Goal: Communication & Community: Ask a question

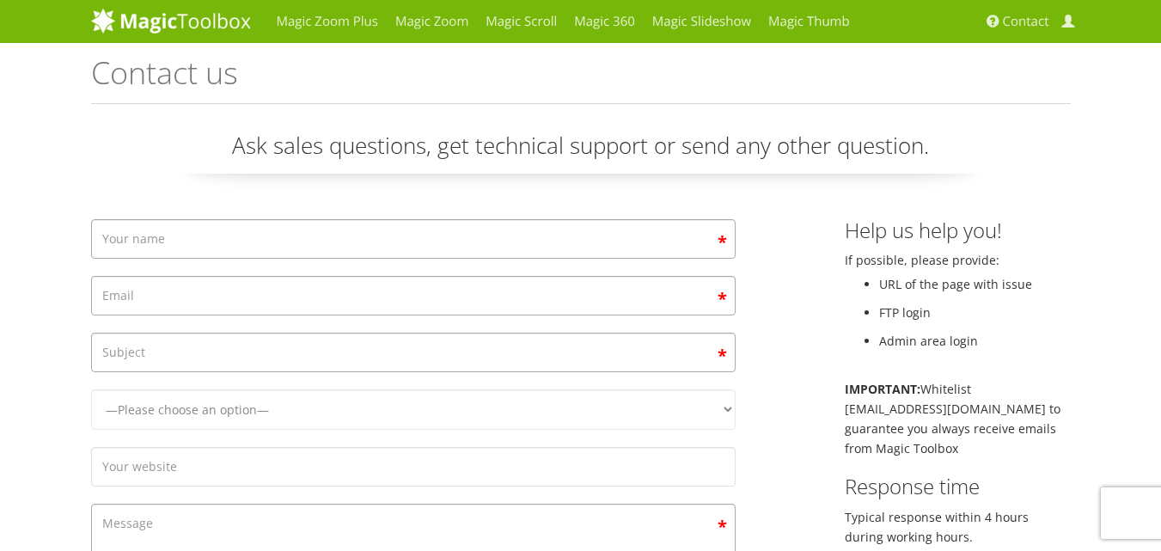
type input "[PERSON_NAME]"
click at [165, 297] on input "Contact form" at bounding box center [413, 296] width 644 height 40
type input "[EMAIL_ADDRESS][DOMAIN_NAME]"
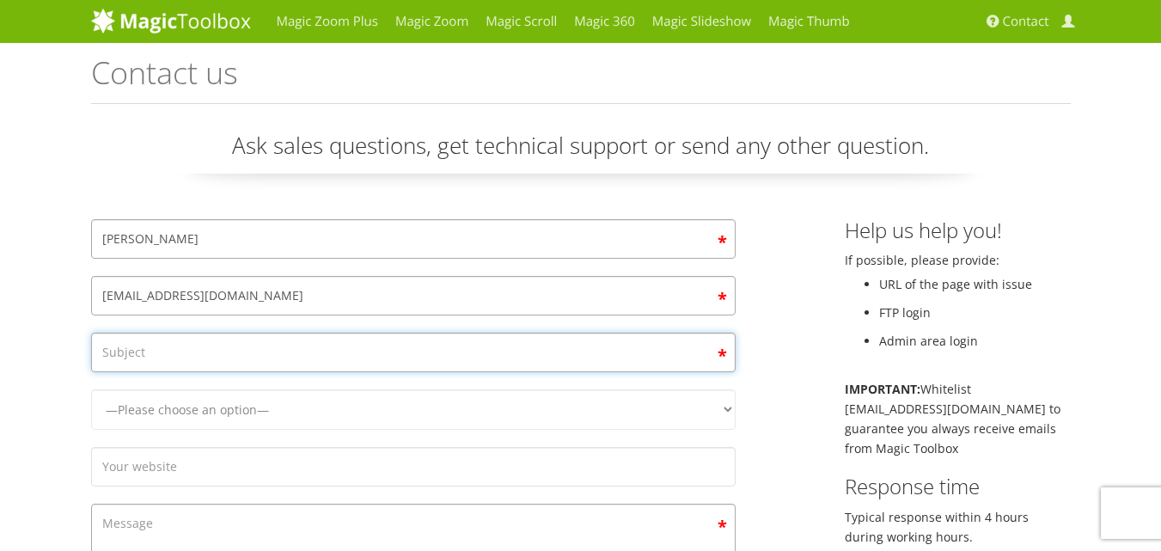
click at [146, 351] on input "Contact form" at bounding box center [413, 352] width 644 height 40
type input "High-Quality Image Editing Services with Free Trial – From CPW Media"
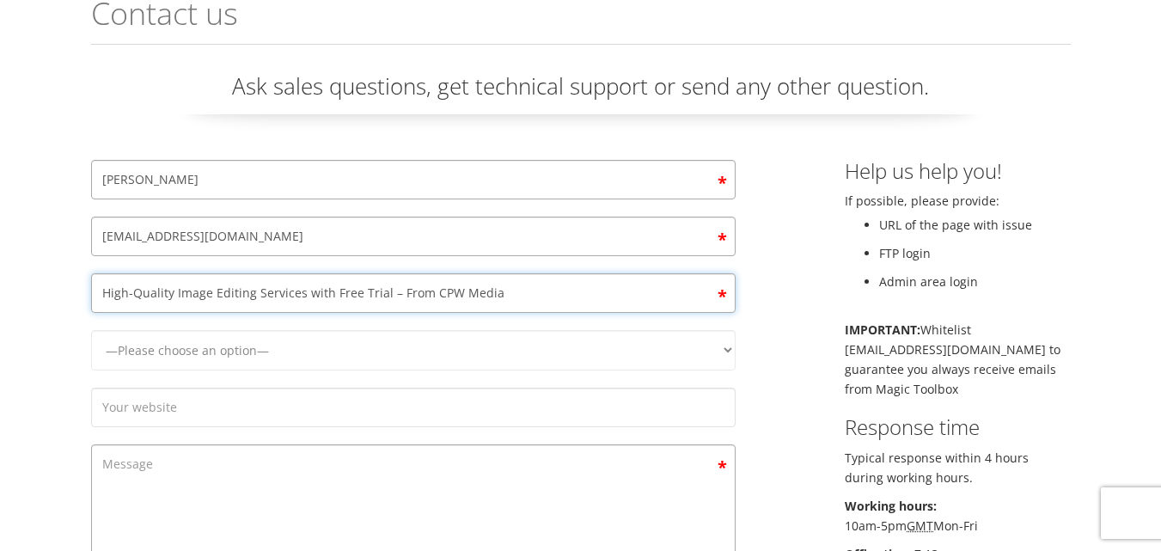
scroll to position [86, 0]
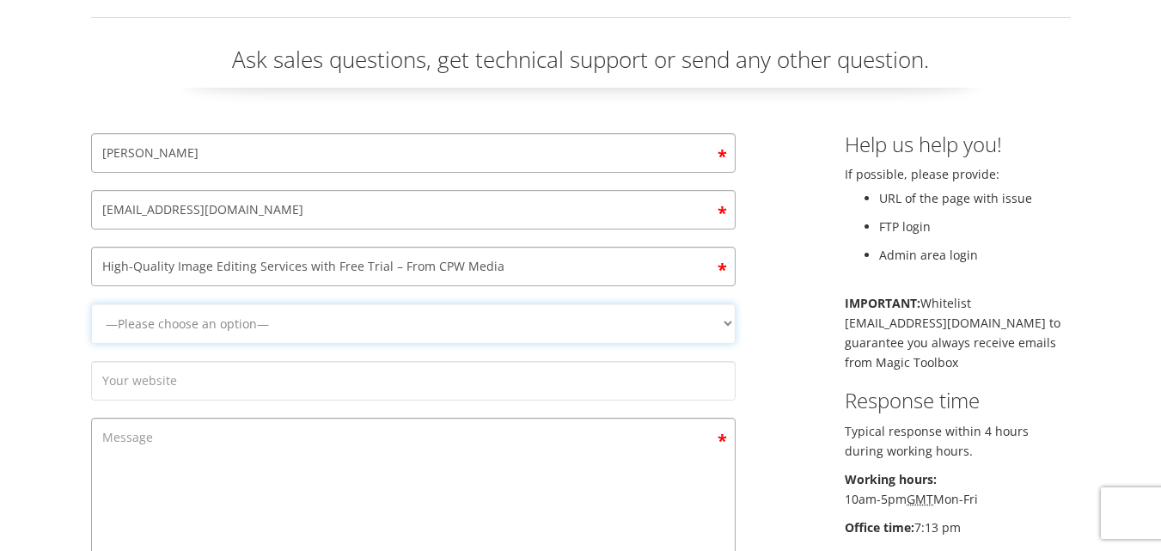
click at [210, 324] on select "—Please choose an option— Magic Zoom Magic Zoom Plus Magic Thumb Magic Slidesho…" at bounding box center [413, 323] width 644 height 40
select select "Magic 360"
click at [91, 303] on select "—Please choose an option— Magic Zoom Magic Zoom Plus Magic Thumb Magic Slidesho…" at bounding box center [413, 323] width 644 height 40
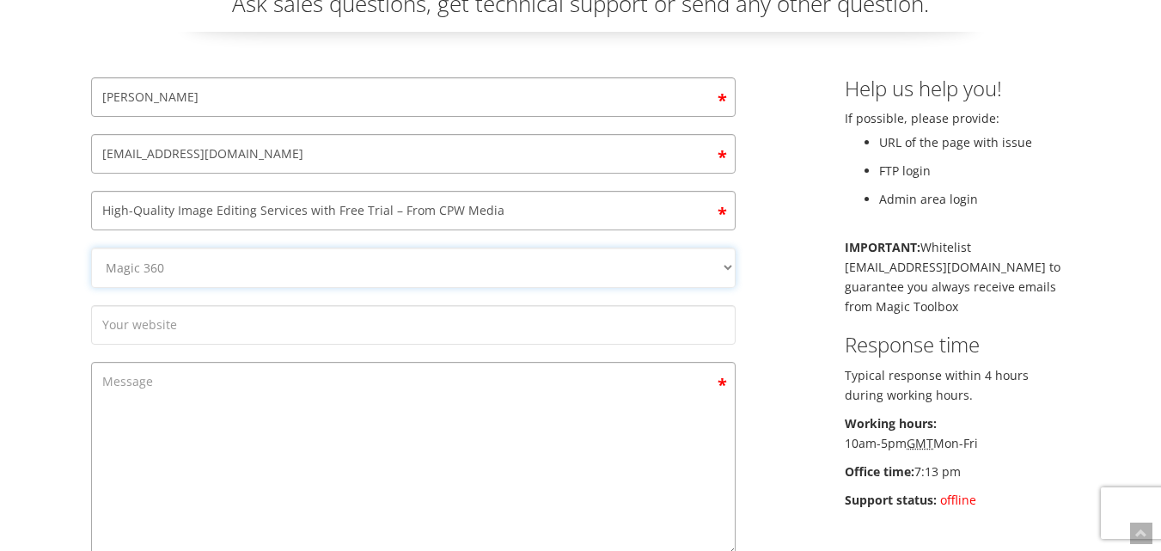
scroll to position [258, 0]
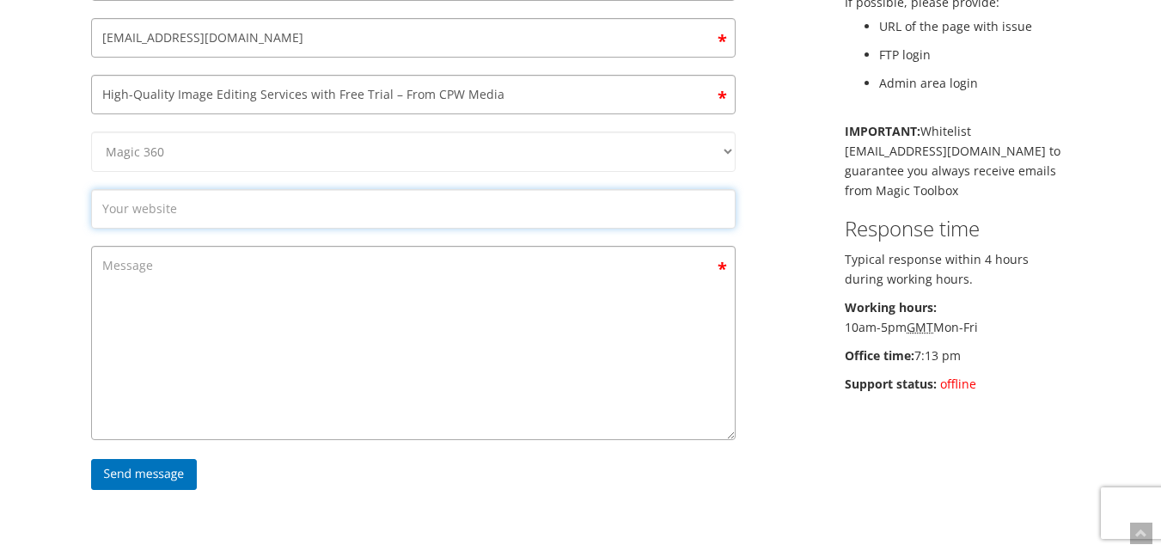
click at [223, 215] on input "Contact form" at bounding box center [413, 209] width 644 height 40
click at [204, 210] on input "Contact form" at bounding box center [413, 209] width 644 height 40
click at [293, 207] on input "Contact form" at bounding box center [413, 209] width 644 height 40
paste input "Dear [PERSON_NAME]/[PERSON_NAME], I hope this message finds you well. 🌸 I’m Mon…"
type input "Dear [PERSON_NAME]/[PERSON_NAME], I hope this message finds you well. 🌸 I’m Mon…"
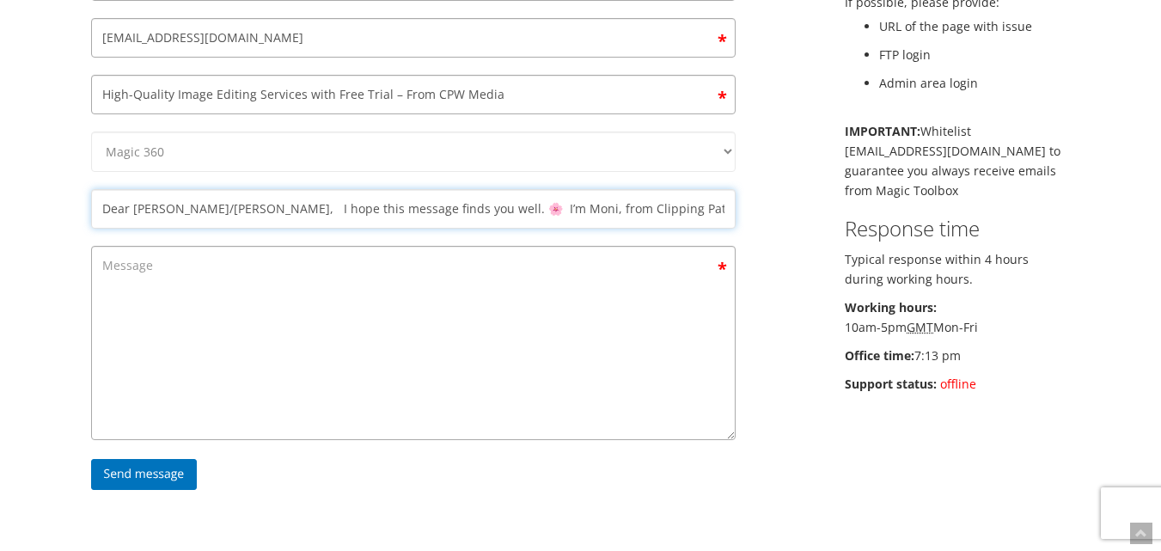
scroll to position [0, 1596]
click at [294, 213] on input "Dear [PERSON_NAME]/[PERSON_NAME], I hope this message finds you well. 🌸 I’m Mon…" at bounding box center [413, 209] width 644 height 40
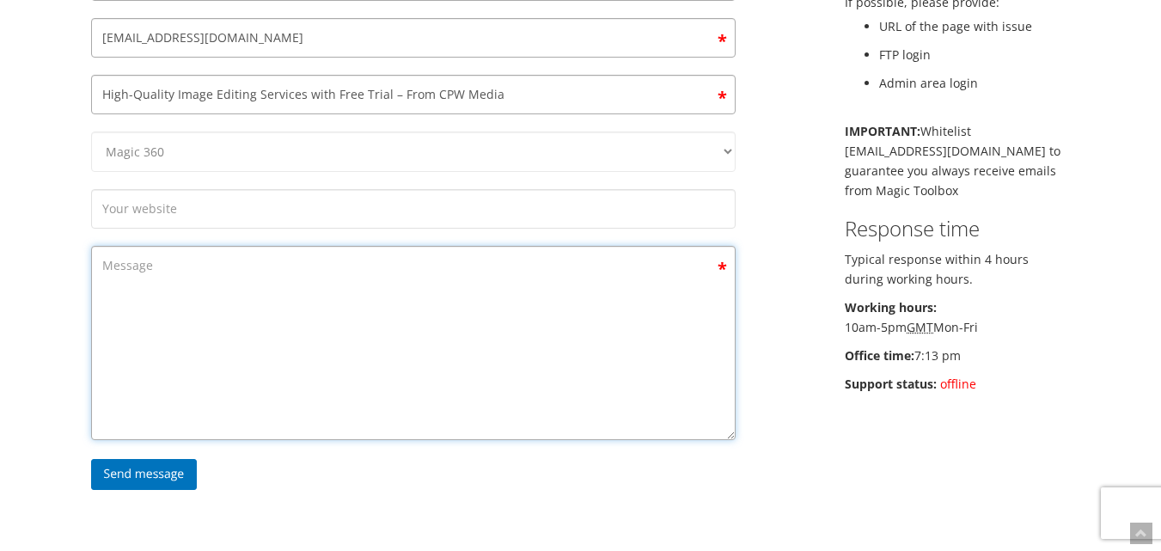
click at [236, 337] on textarea "Contact form" at bounding box center [413, 343] width 644 height 194
paste textarea "Lore Ips/Dolor, S amet cons adipisc elits doe temp. 🌸 I’u Labo, etdo Magnaali E…"
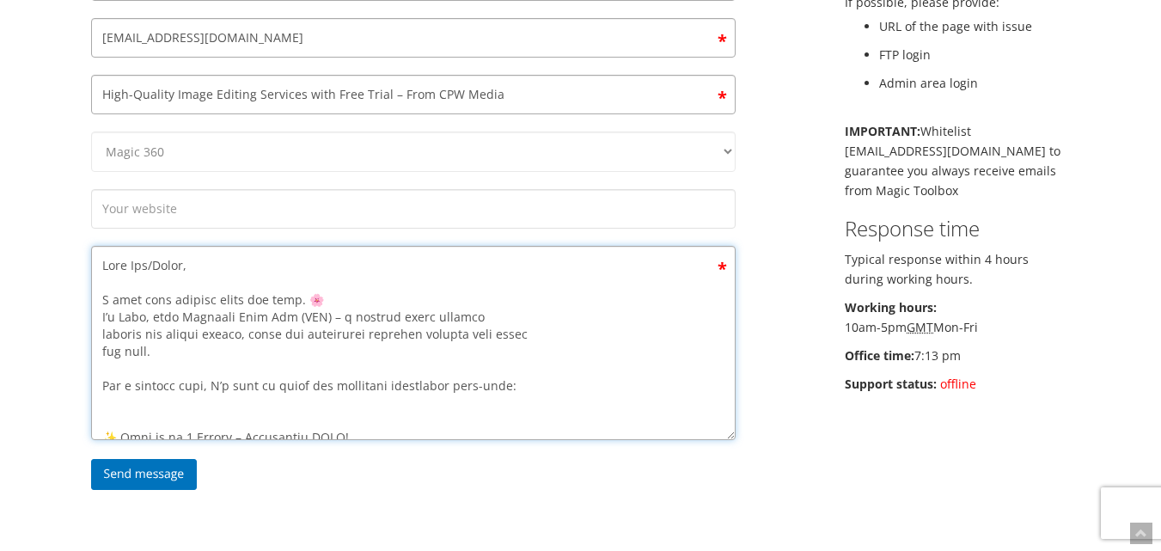
scroll to position [710, 0]
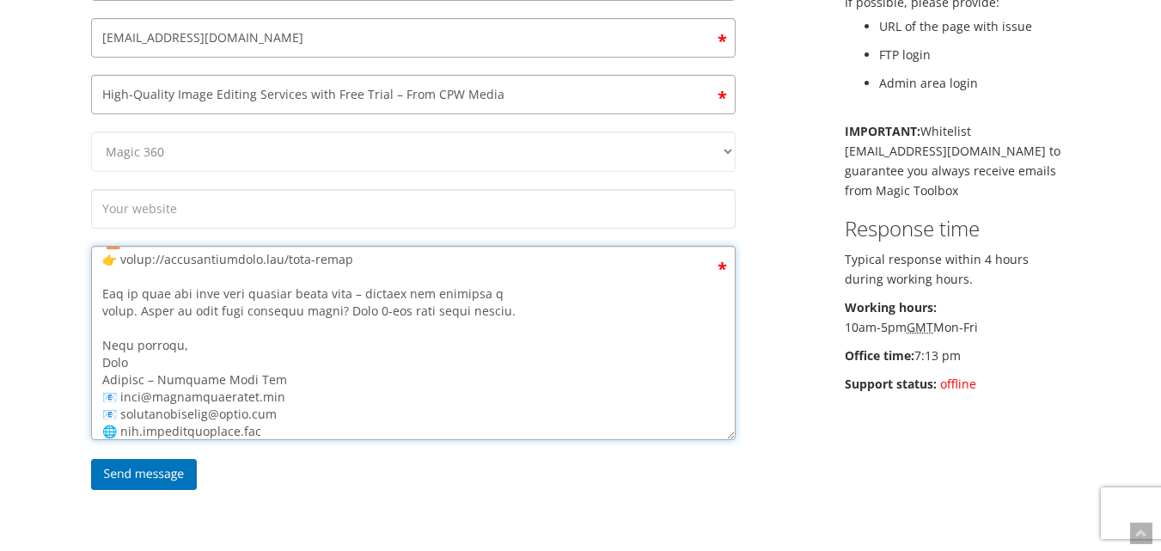
type textarea "Lore Ips/Dolor, S amet cons adipisc elits doe temp. 🌸 I’u Labo, etdo Magnaali E…"
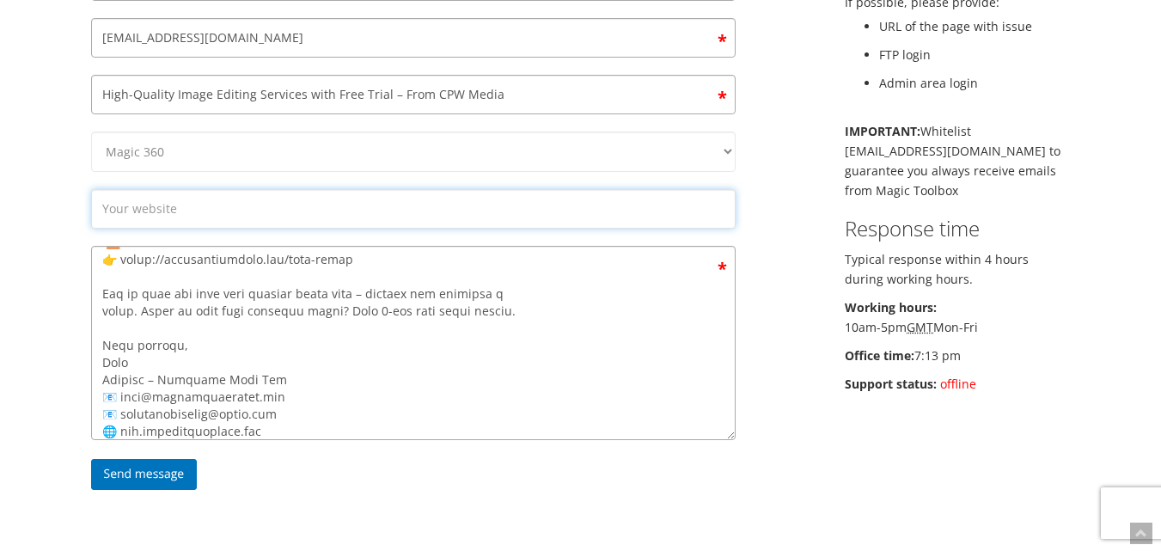
click at [267, 209] on input "Contact form" at bounding box center [413, 209] width 644 height 40
click at [198, 209] on input "Contact form" at bounding box center [413, 209] width 644 height 40
paste input "[URL][DOMAIN_NAME]"
type input "[URL][DOMAIN_NAME]"
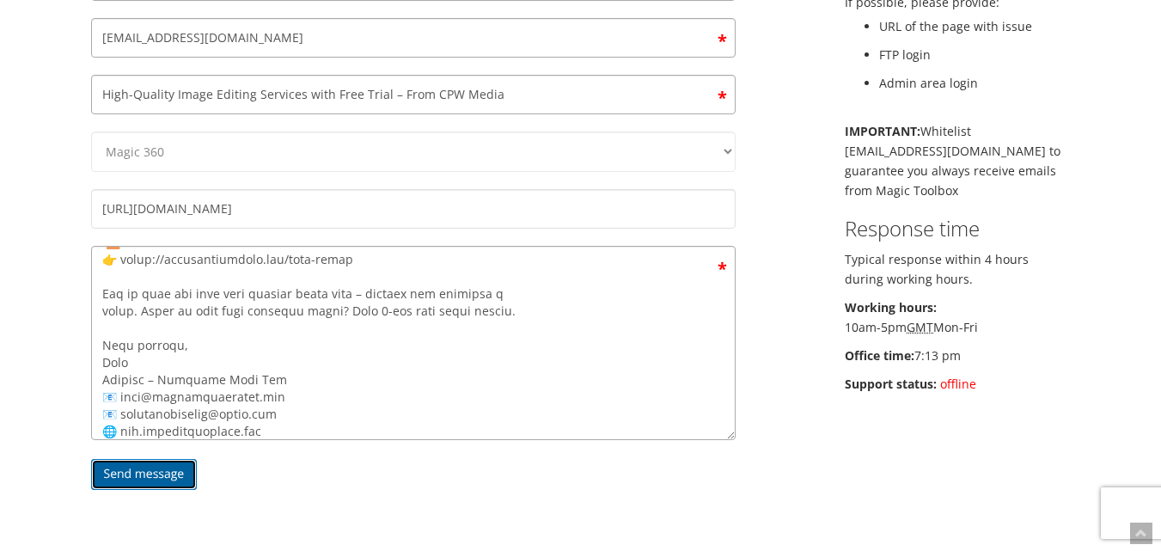
click at [136, 472] on input "Send message" at bounding box center [144, 474] width 107 height 31
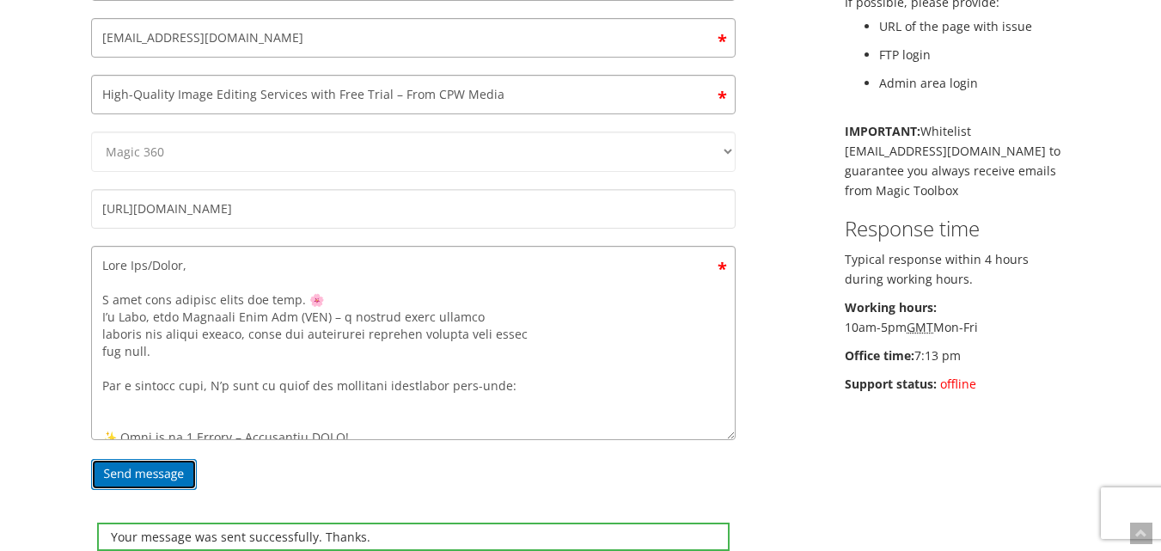
scroll to position [0, 0]
